Goal: Navigation & Orientation: Find specific page/section

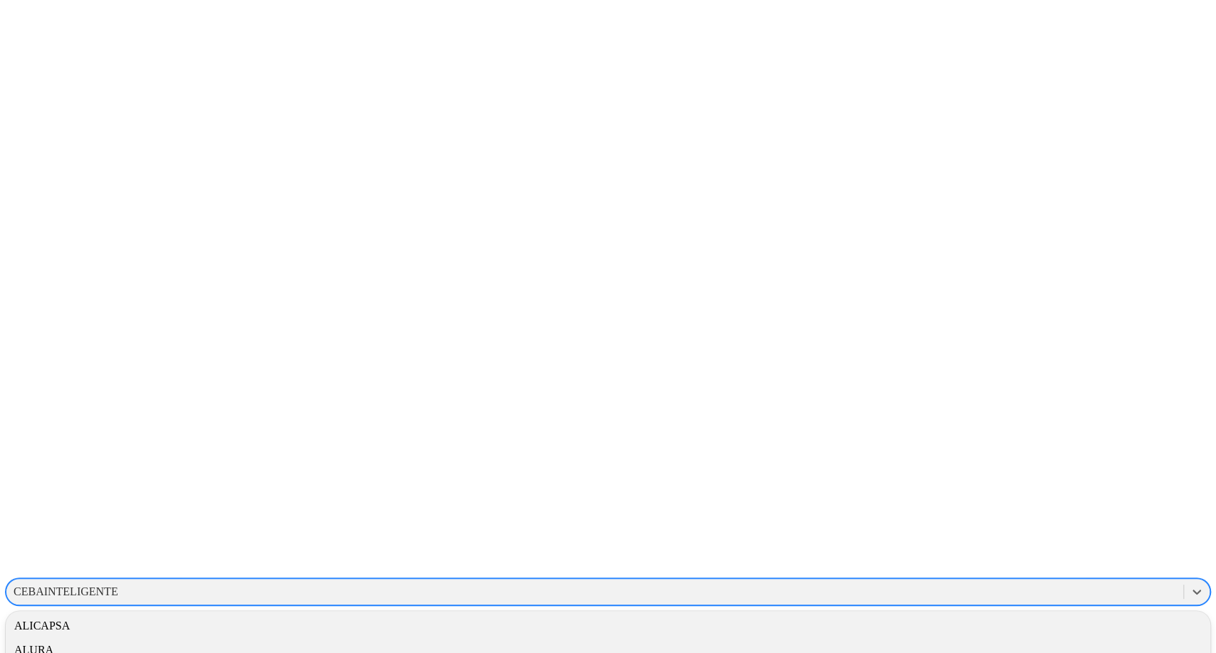
click at [118, 586] on div "CEBAINTELIGENTE" at bounding box center [66, 592] width 105 height 13
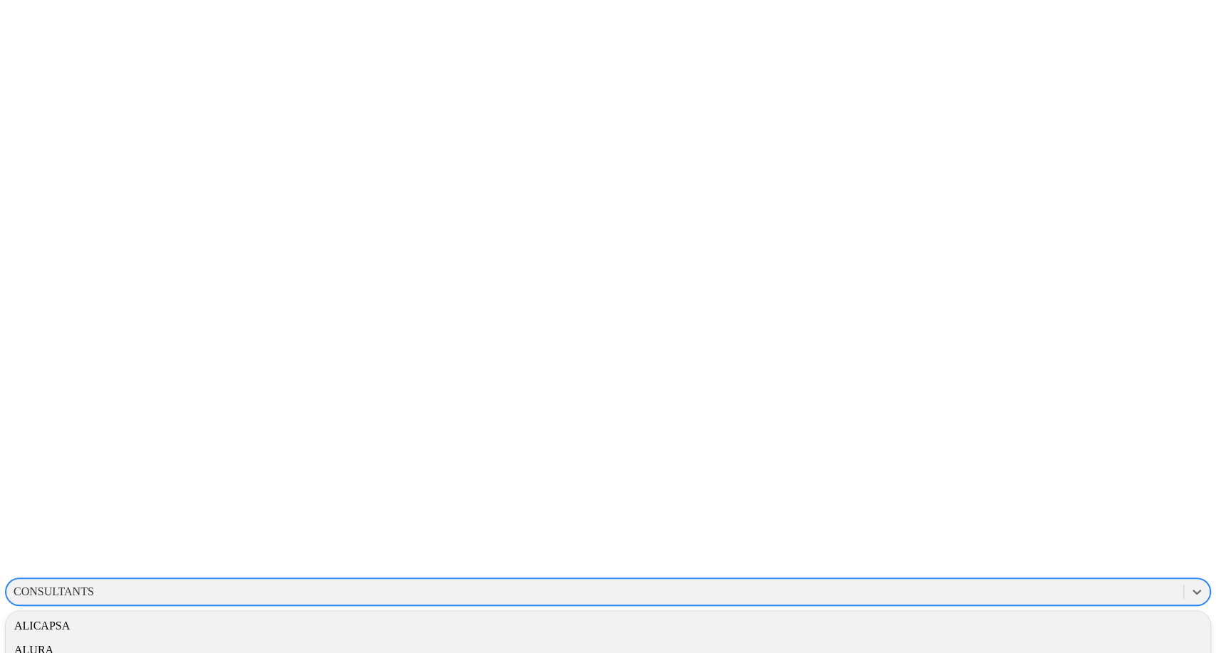
click at [94, 586] on div "CONSULTANTS" at bounding box center [54, 592] width 81 height 13
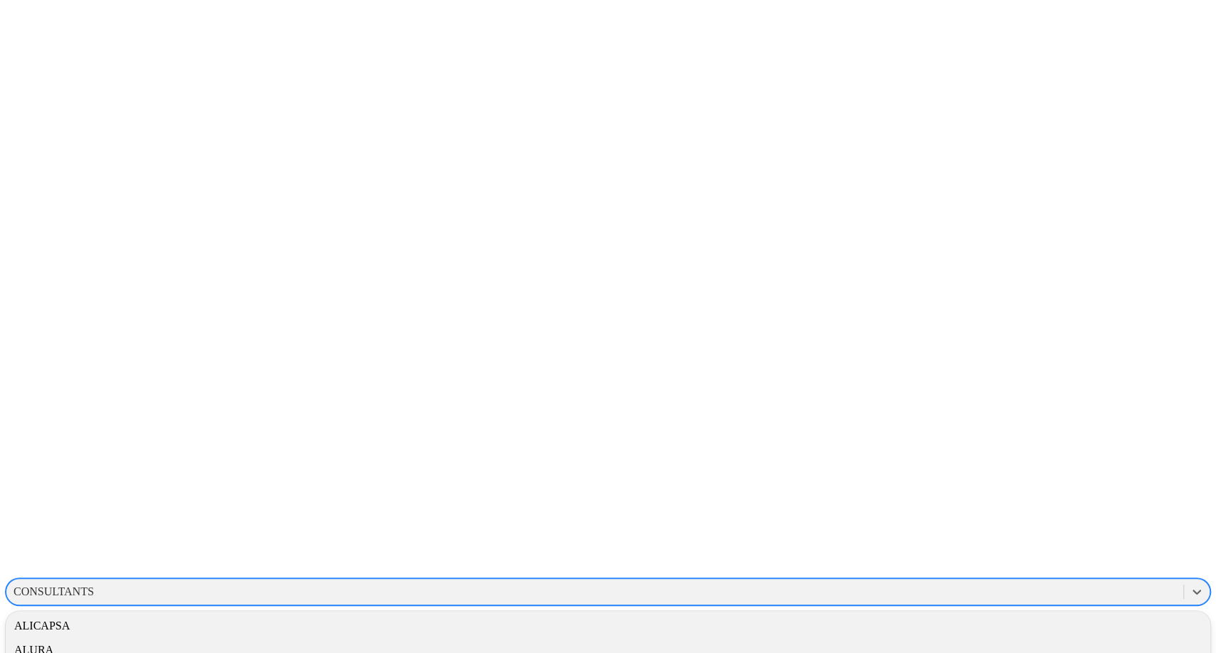
click at [94, 586] on div "CONSULTANTS" at bounding box center [54, 592] width 81 height 13
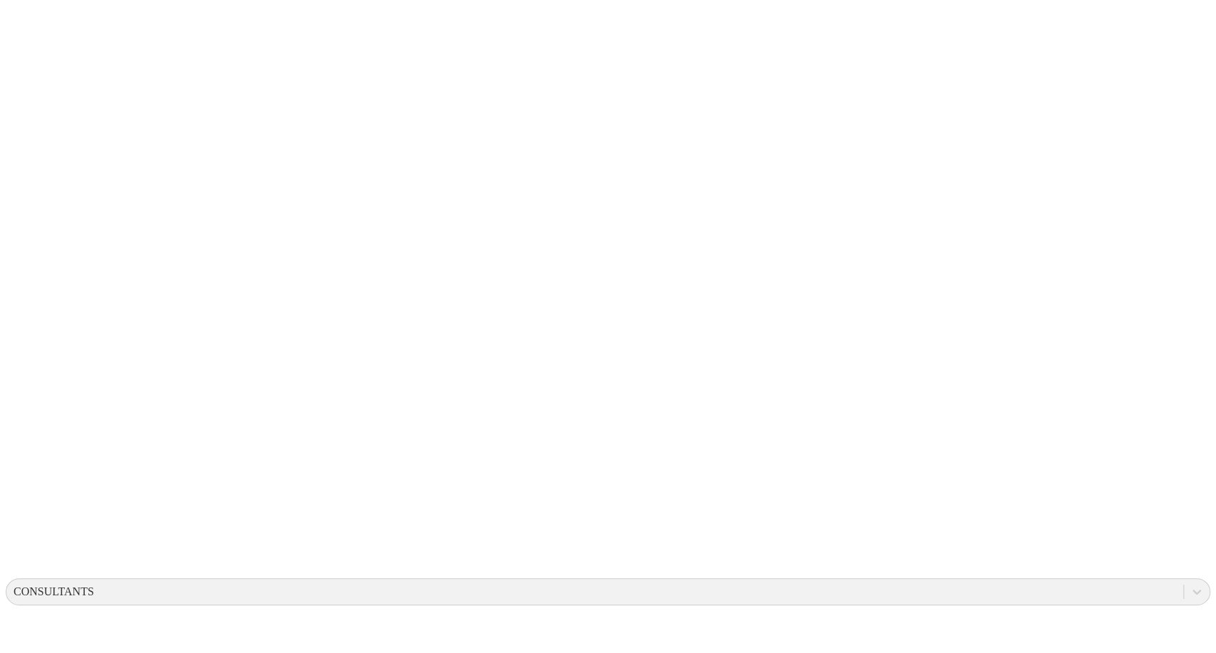
click at [94, 586] on div "CONSULTANTS" at bounding box center [54, 592] width 81 height 13
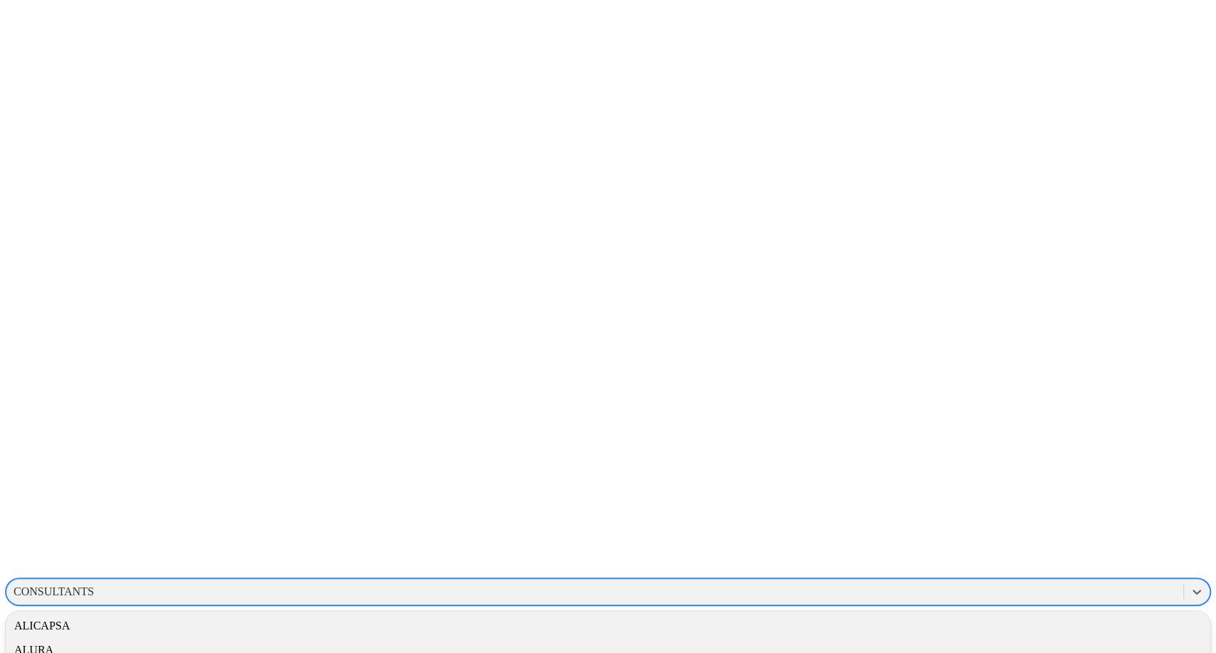
click at [94, 586] on div "CONSULTANTS" at bounding box center [54, 592] width 81 height 13
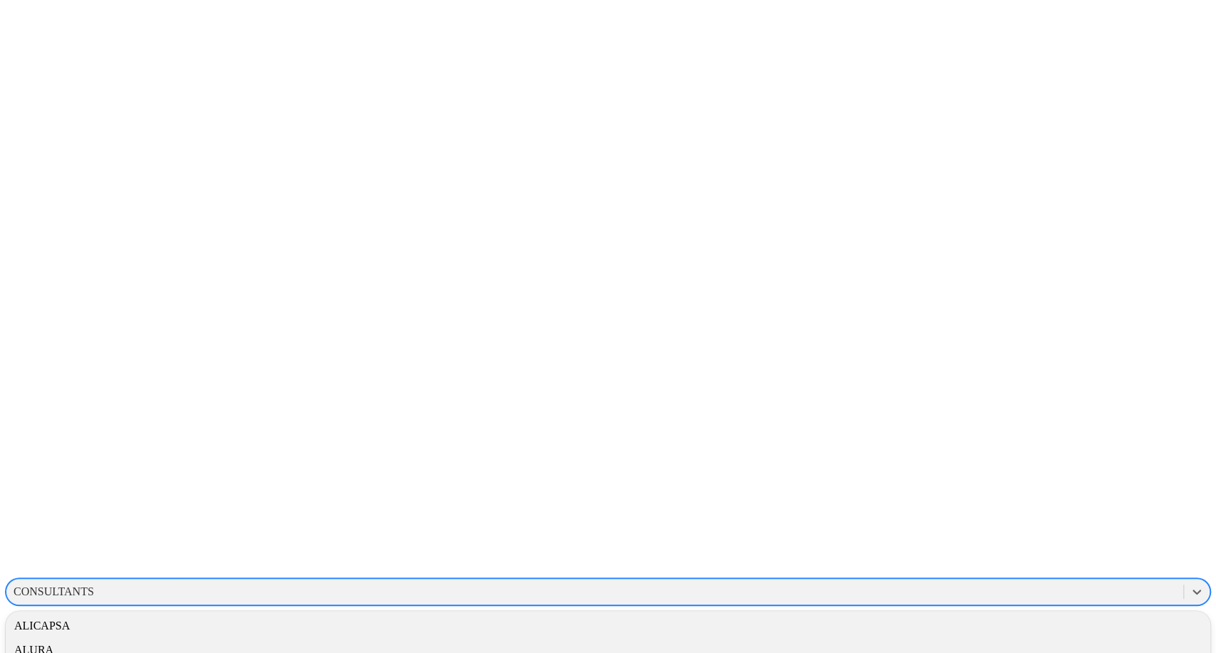
click at [94, 586] on div "CONSULTANTS" at bounding box center [54, 592] width 81 height 13
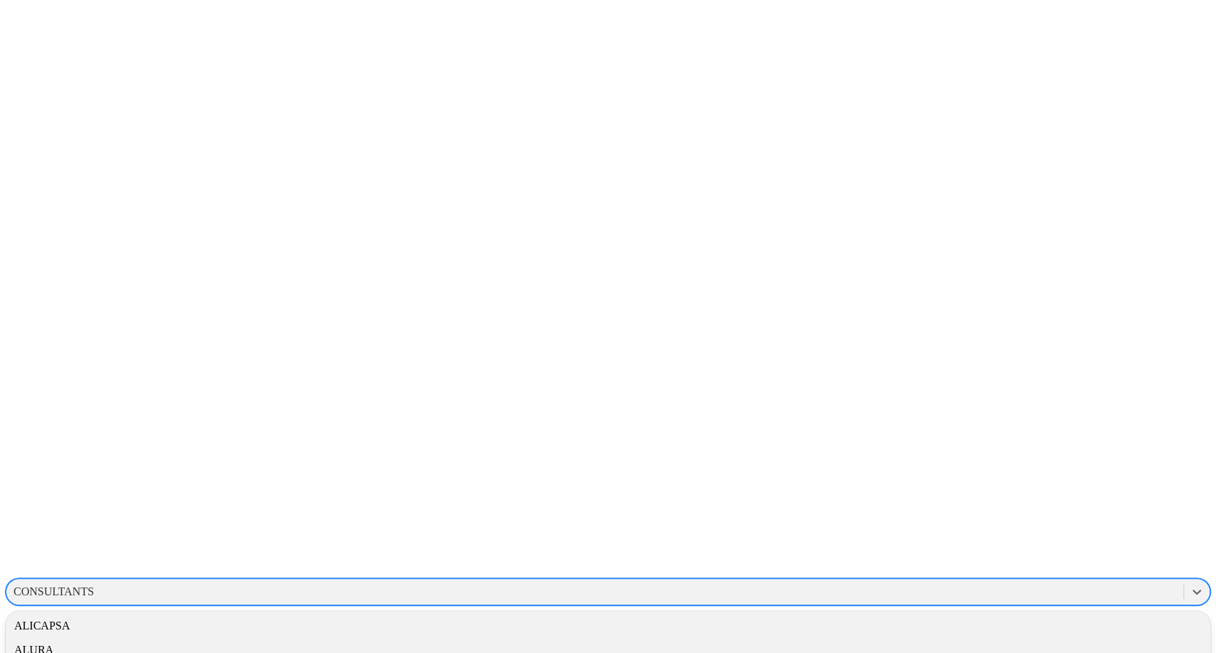
click at [94, 586] on div "CONSULTANTS" at bounding box center [54, 592] width 81 height 13
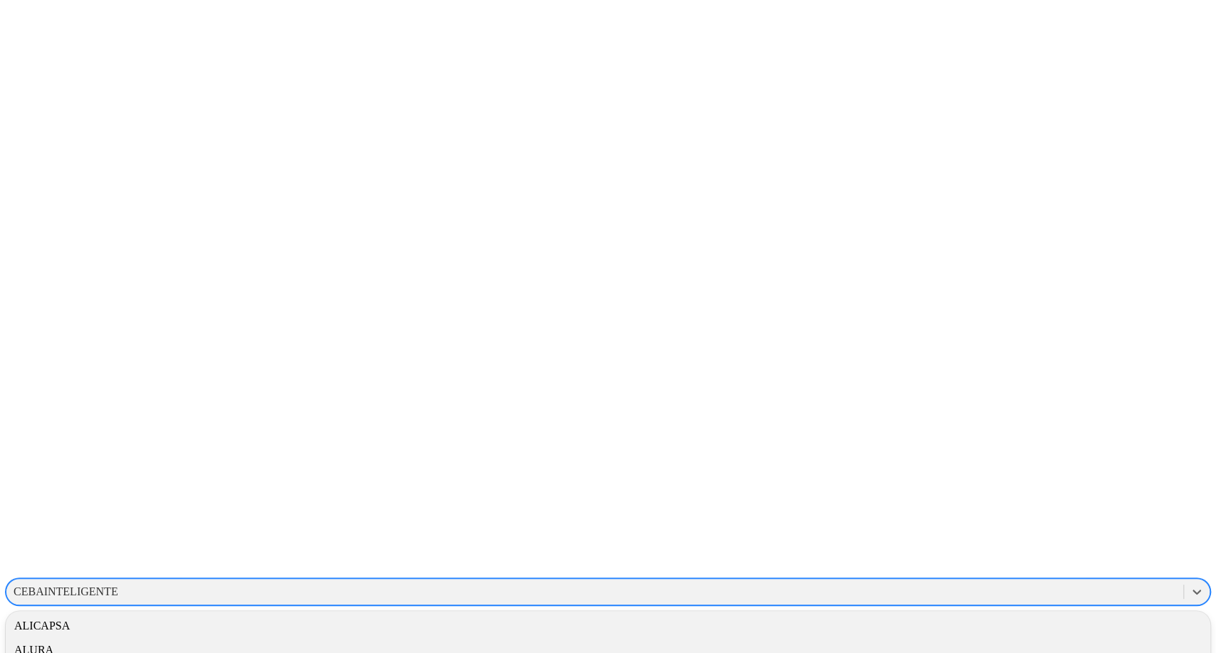
click at [118, 586] on div "CEBAINTELIGENTE" at bounding box center [66, 592] width 105 height 13
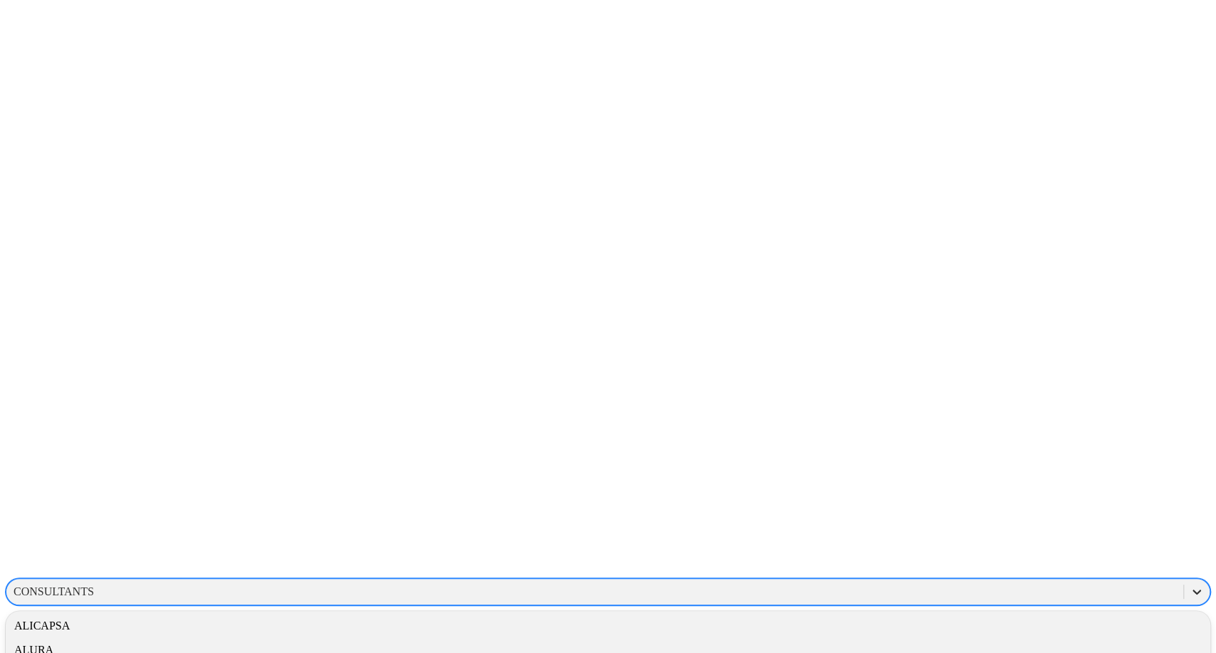
click at [1190, 585] on icon at bounding box center [1197, 592] width 14 height 14
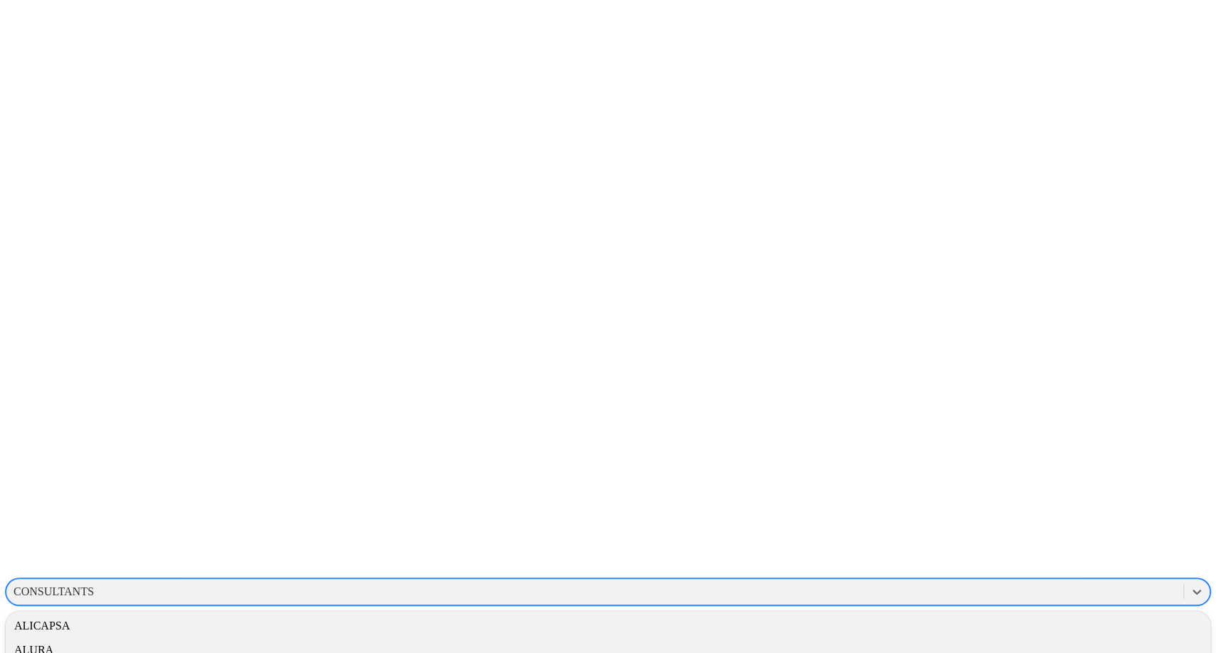
click at [967, 581] on div "CONSULTANTS" at bounding box center [594, 591] width 1177 height 21
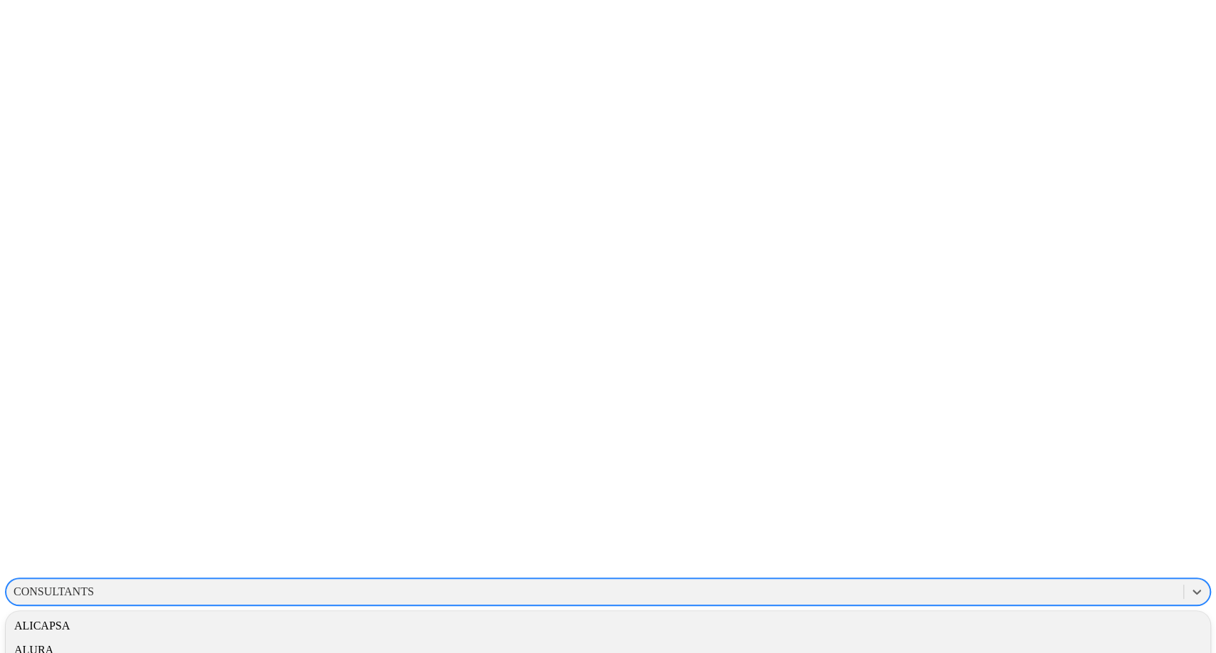
click at [950, 581] on div "CONSULTANTS" at bounding box center [594, 591] width 1177 height 21
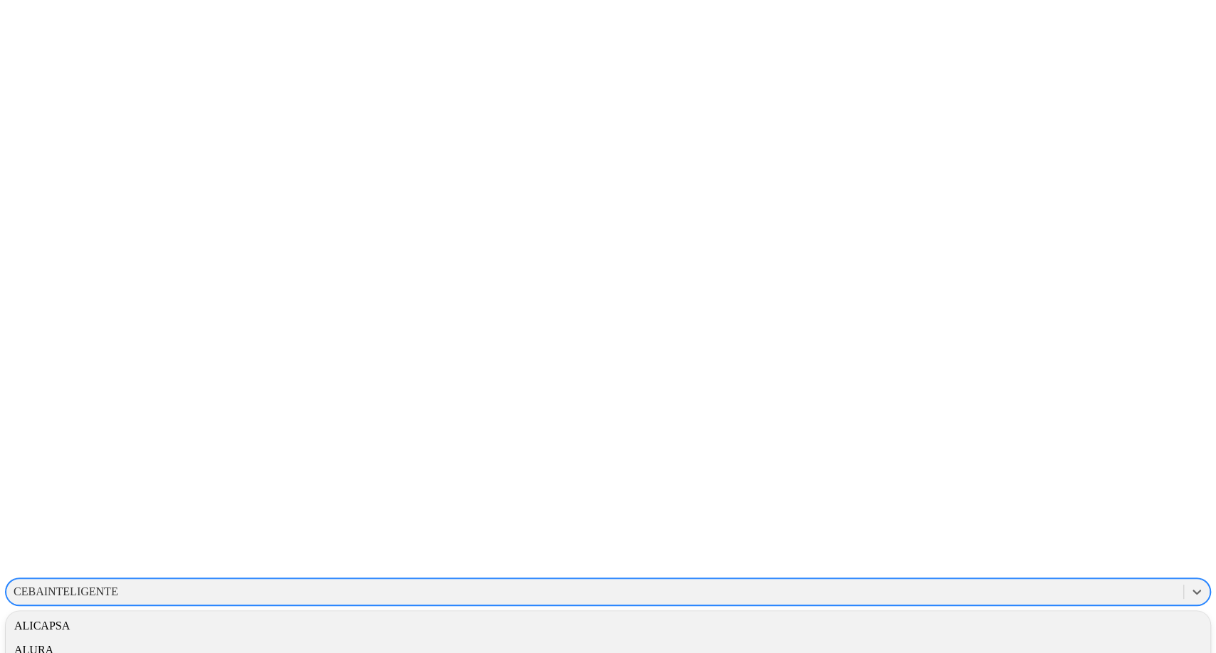
click at [965, 581] on div "CEBAINTELIGENTE" at bounding box center [594, 591] width 1177 height 21
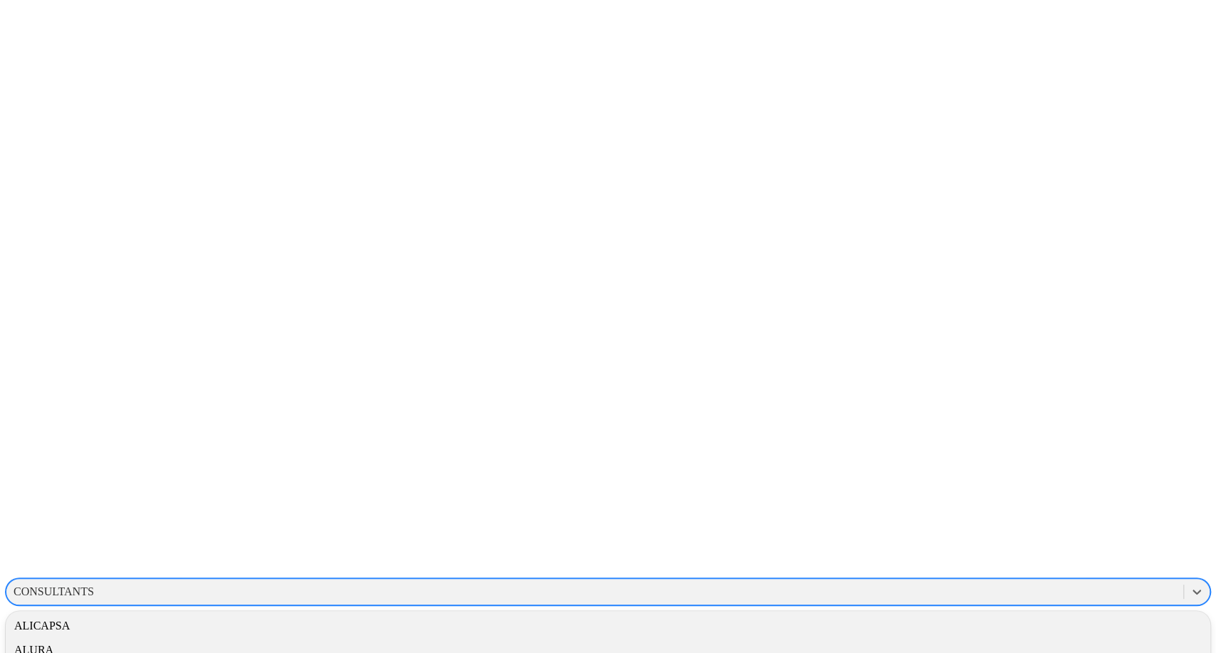
click at [1005, 581] on div "CONSULTANTS" at bounding box center [594, 591] width 1177 height 21
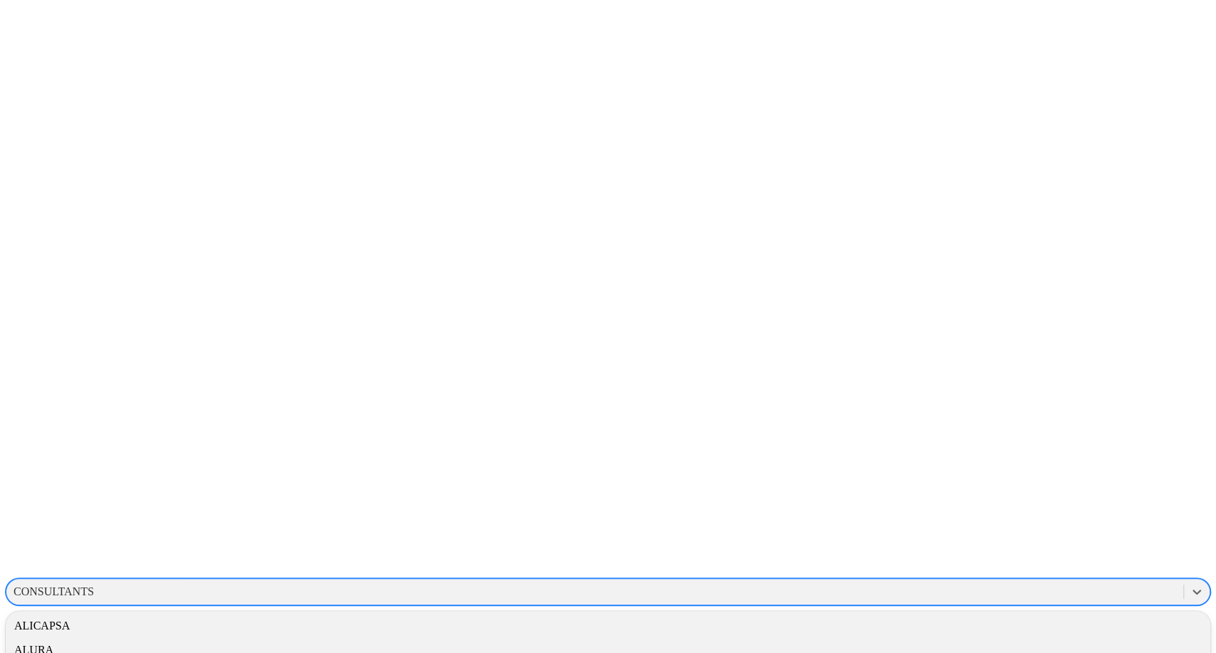
click at [945, 581] on div "CONSULTANTS" at bounding box center [594, 591] width 1177 height 21
